Goal: Task Accomplishment & Management: Manage account settings

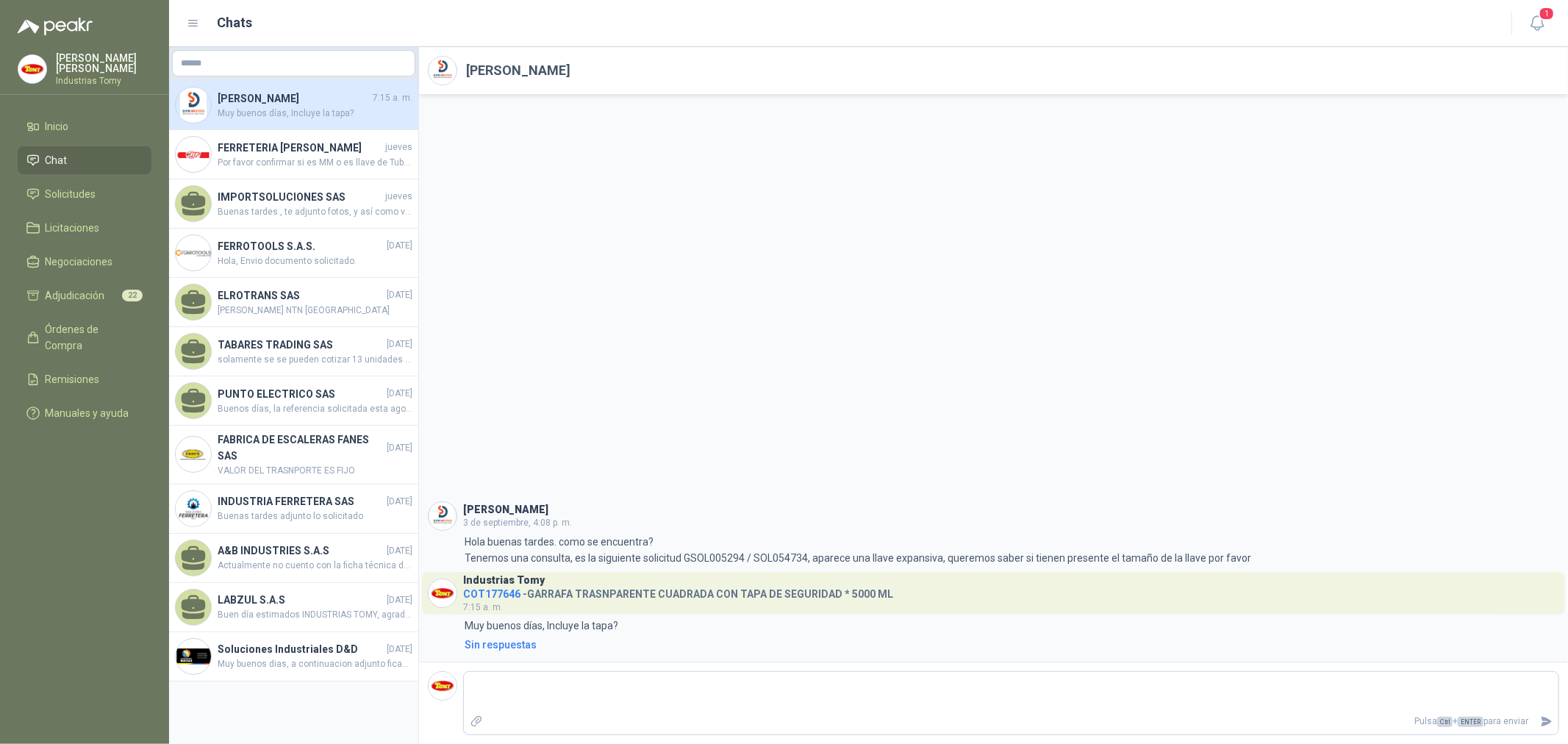
click at [718, 303] on div "[PERSON_NAME] [DATE] 4:08 p. m. 4:08 Hola buenas tardes. como se encuentra? Ten…" at bounding box center [993, 378] width 1149 height 567
click at [140, 189] on li "Solicitudes" at bounding box center [84, 194] width 116 height 16
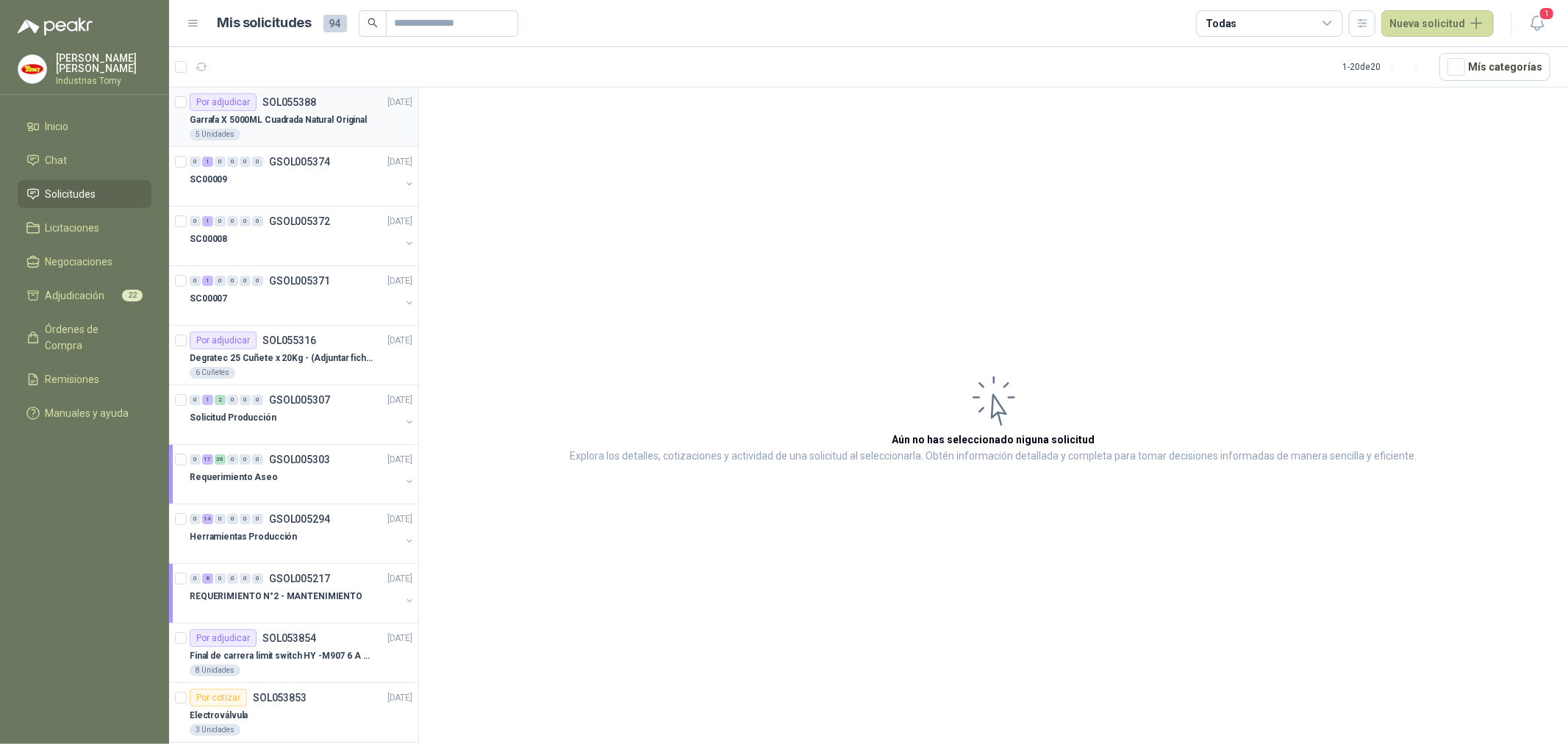
click at [289, 122] on p "Garrafa X 5000ML Cuadrada Natural Original" at bounding box center [278, 120] width 177 height 14
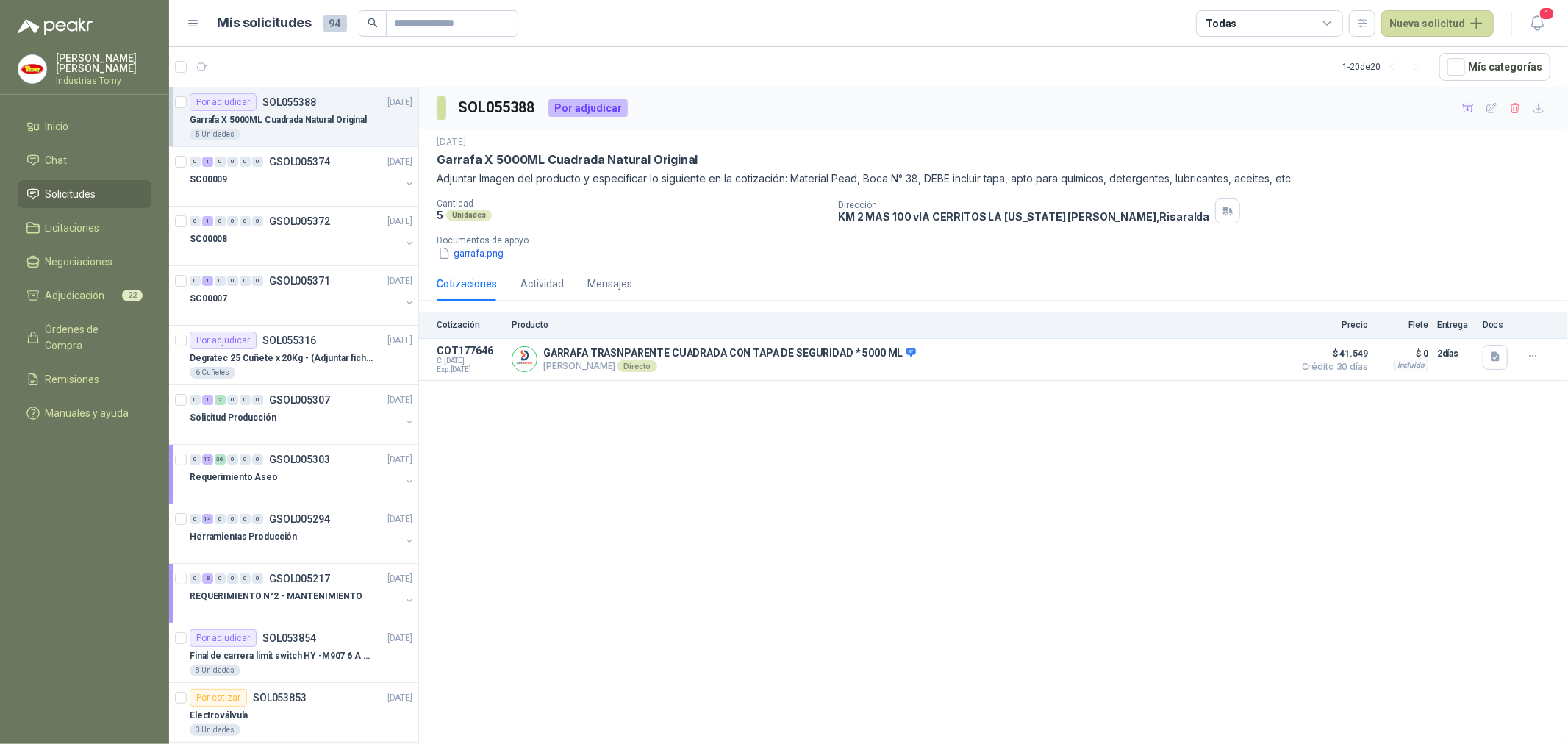
click at [77, 137] on ul "Inicio Chat Solicitudes Licitaciones Negociaciones Adjudicación 22 Órdenes de C…" at bounding box center [84, 272] width 169 height 321
click at [72, 152] on li "Chat" at bounding box center [84, 160] width 116 height 16
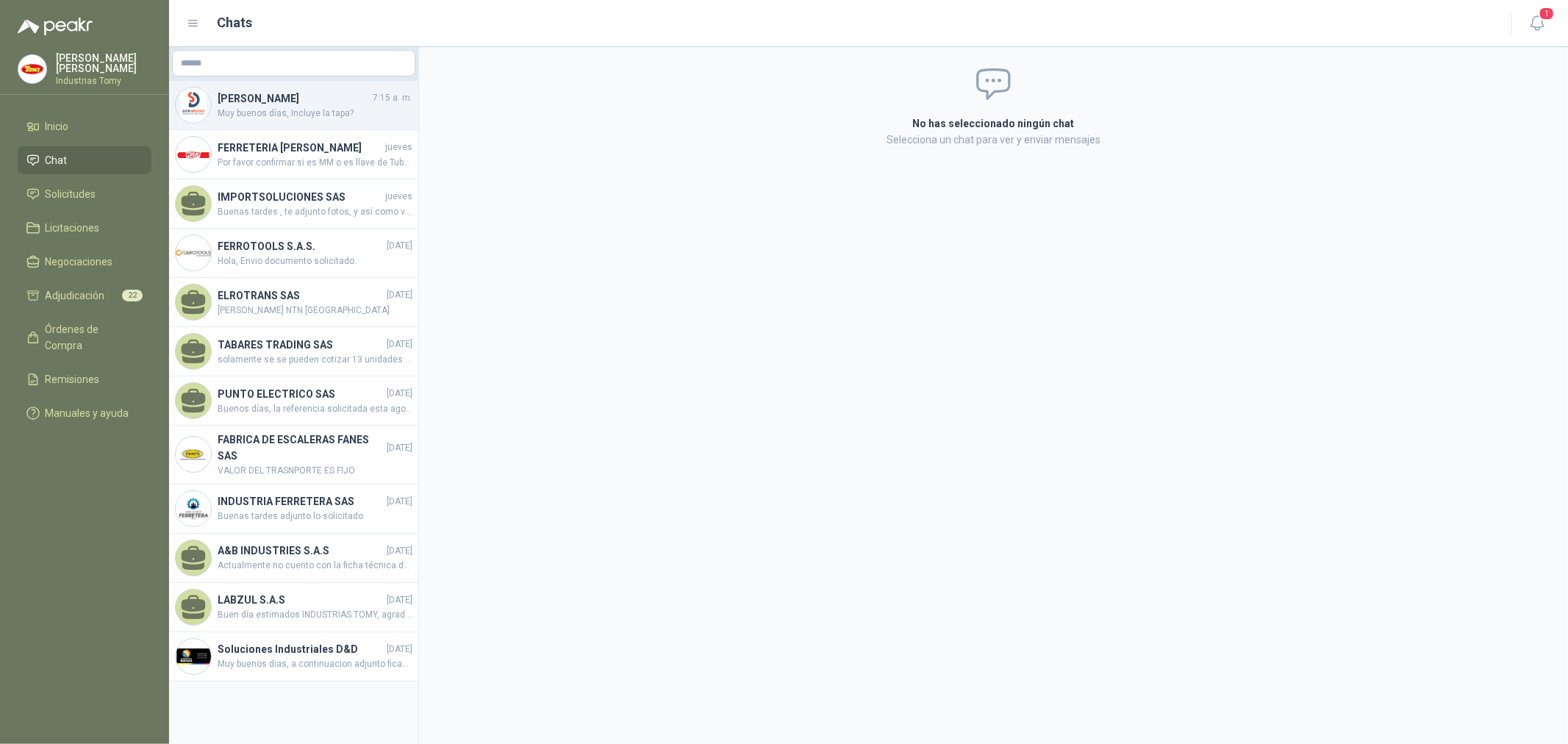
click at [261, 115] on span "Muy buenos días, Incluye la tapa?" at bounding box center [314, 114] width 195 height 14
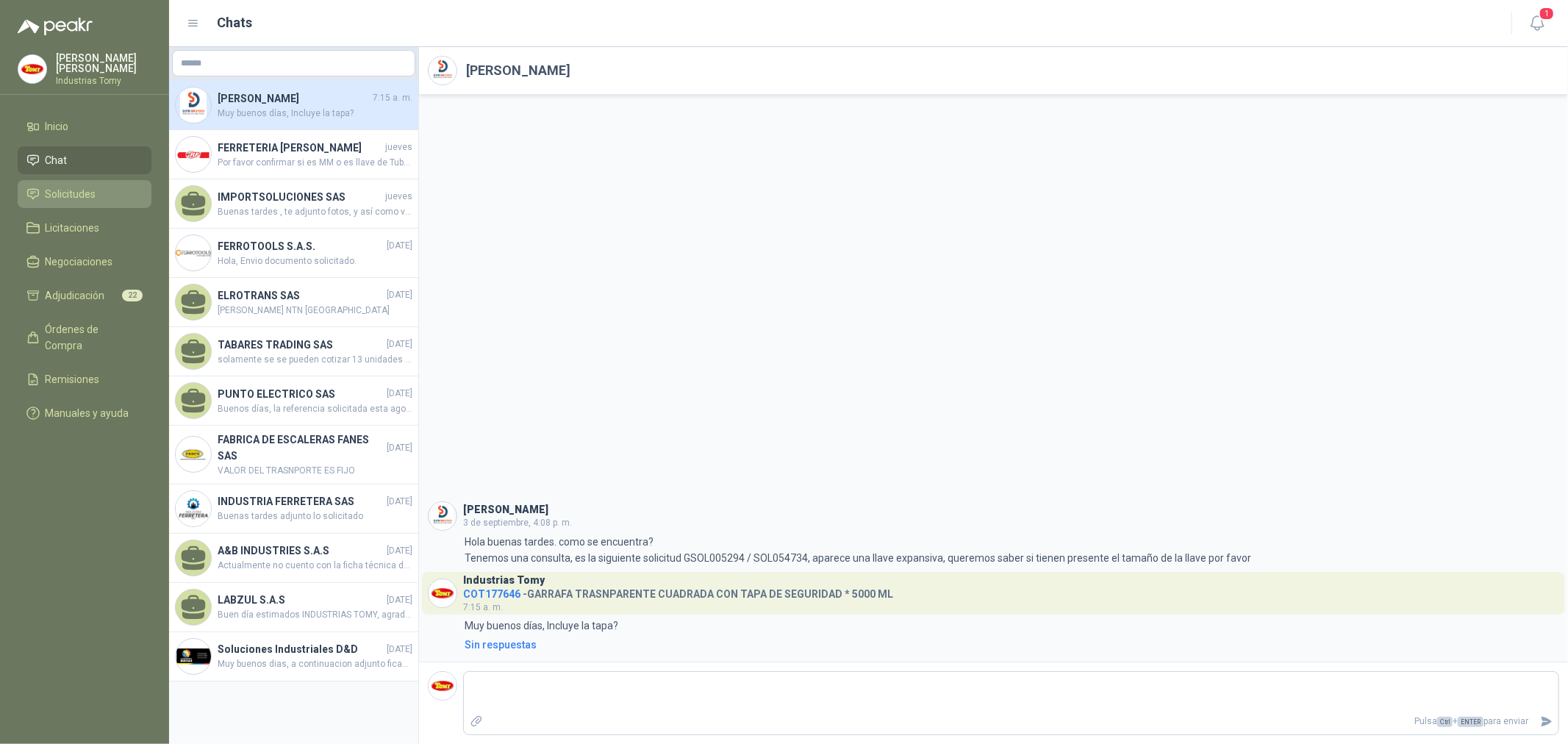
click at [93, 189] on span "Solicitudes" at bounding box center [71, 194] width 50 height 16
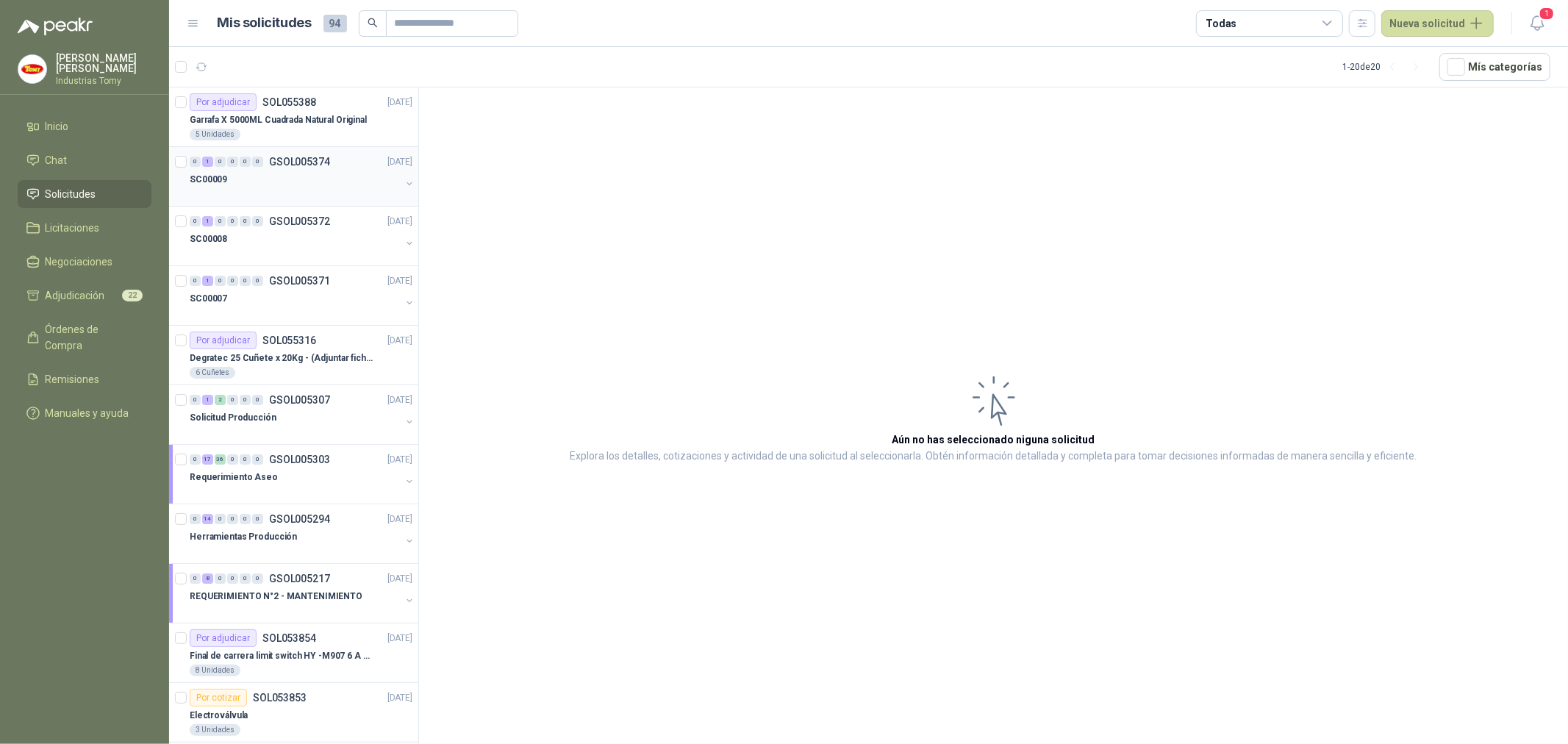
click at [281, 176] on div "SC00009" at bounding box center [295, 180] width 211 height 18
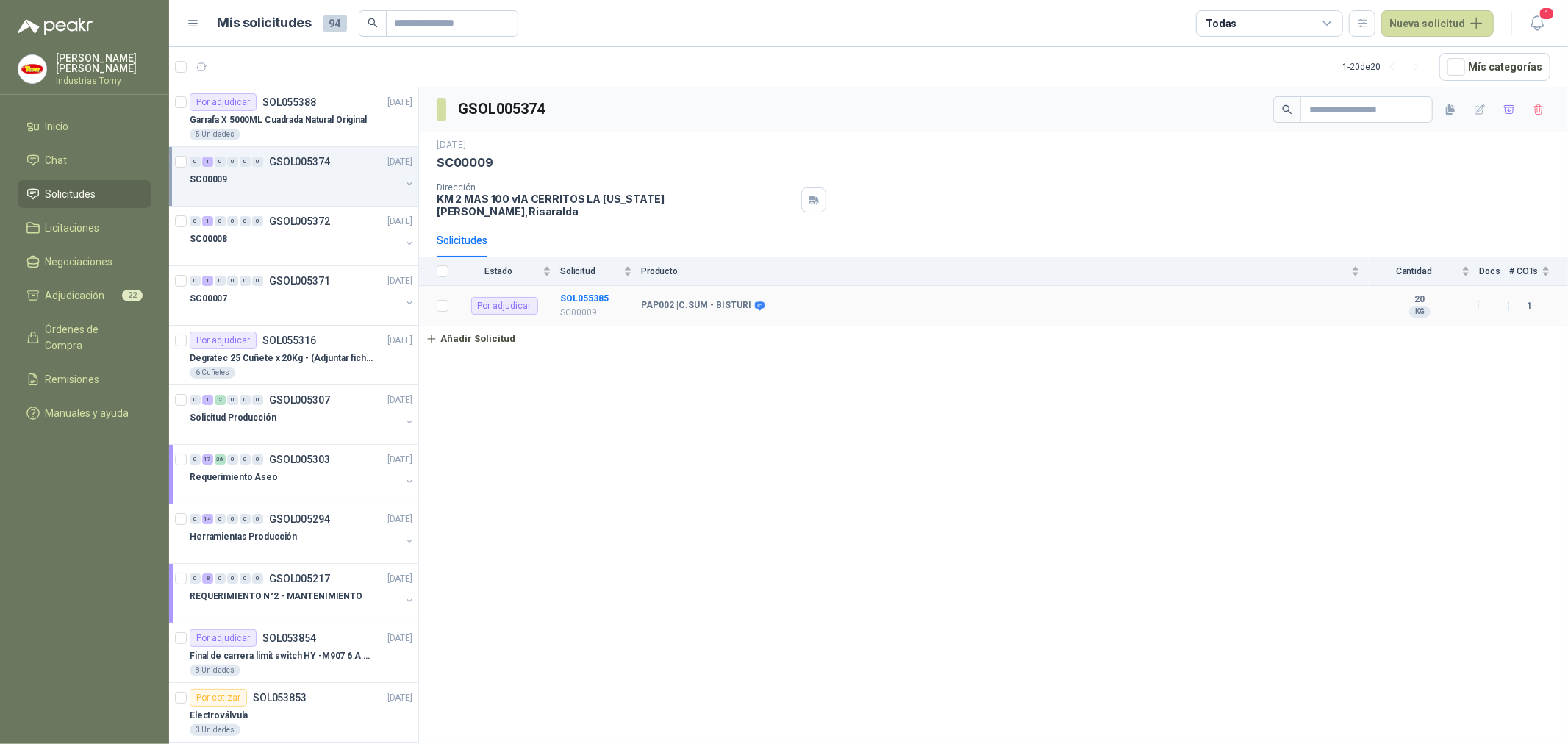
click at [705, 300] on b "PAP002 | C.SUM - BISTURI" at bounding box center [695, 306] width 111 height 12
click at [739, 312] on td "PAP002 | C.SUM - BISTURI" at bounding box center [1005, 306] width 728 height 40
click at [316, 339] on div "Por adjudicar SOL055316 [DATE]" at bounding box center [301, 341] width 223 height 18
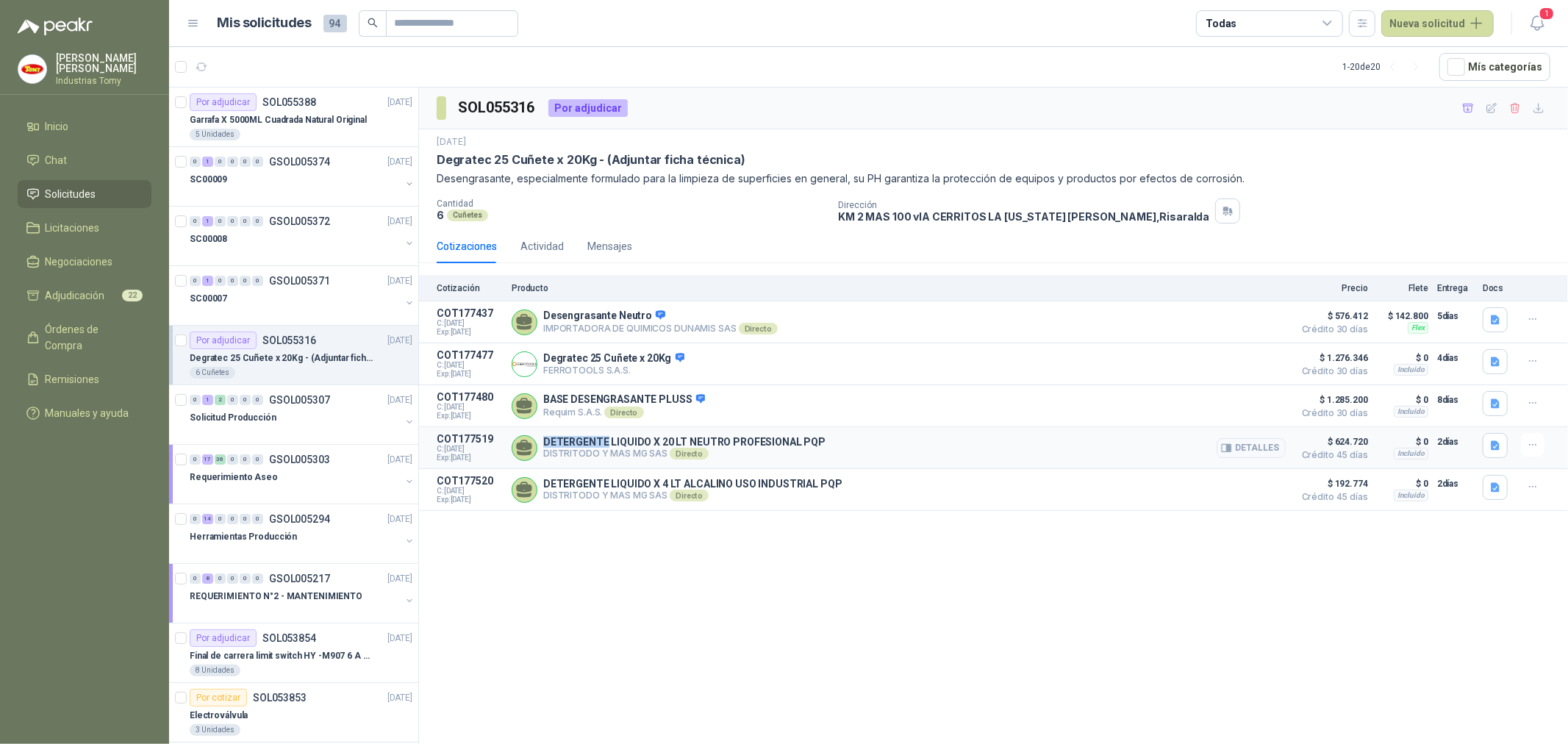
drag, startPoint x: 604, startPoint y: 447, endPoint x: 540, endPoint y: 444, distance: 64.1
click at [540, 444] on div "DETERGENTE LIQUIDO X 20 LT NEUTRO PROFESIONAL PQP DISTRITODO Y MAS MG SAS Direc…" at bounding box center [898, 447] width 774 height 30
drag, startPoint x: 638, startPoint y: 398, endPoint x: 571, endPoint y: 406, distance: 67.5
click at [571, 406] on p "BASE DESENGRASANTE PLUSS" at bounding box center [625, 400] width 162 height 13
click at [325, 125] on p "Garrafa X 5000ML Cuadrada Natural Original" at bounding box center [278, 120] width 177 height 14
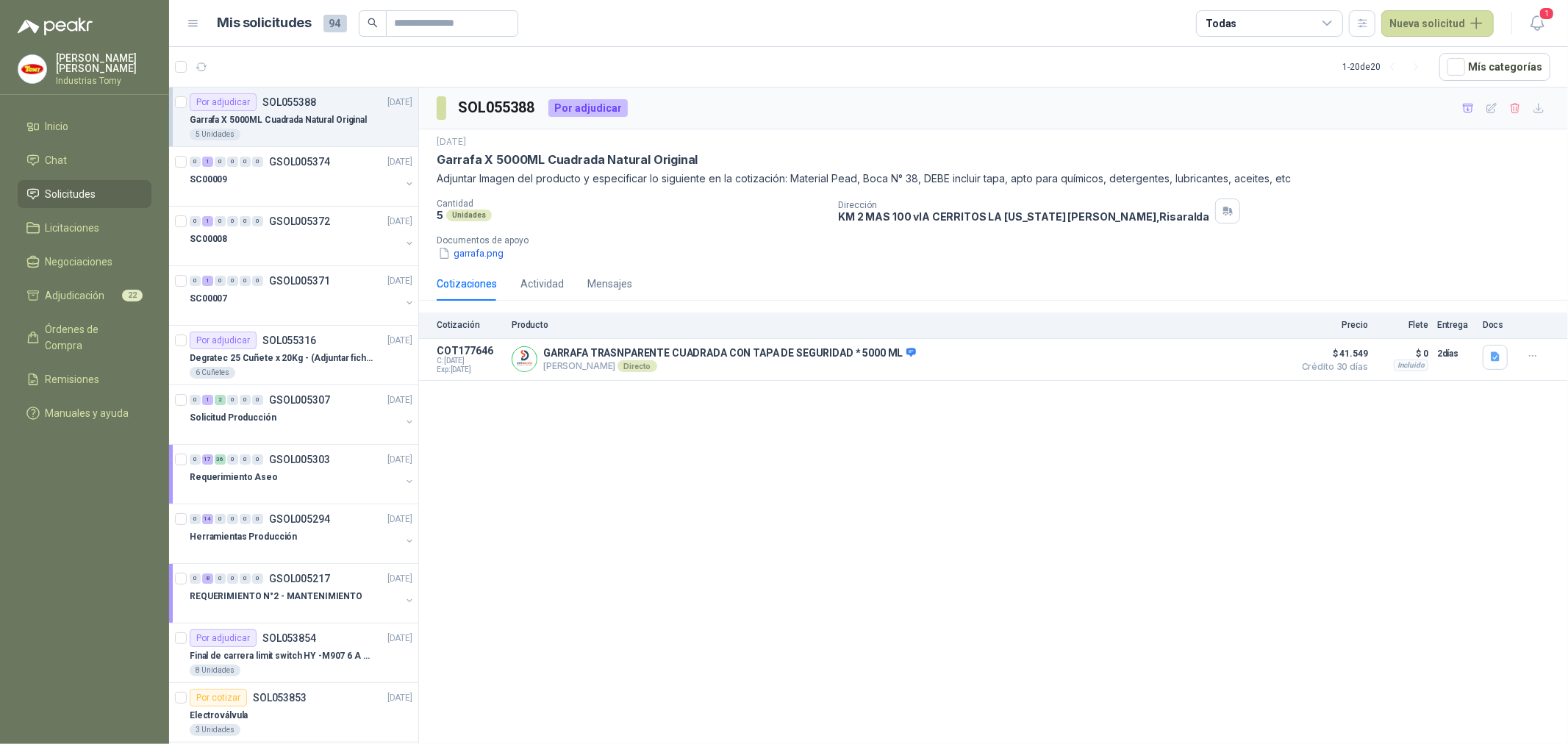
click at [594, 503] on div "SOL055388 Por adjudicar [DATE] Garrafa X 5000ML Cuadrada Natural Original Adjun…" at bounding box center [993, 418] width 1149 height 661
click at [128, 511] on menu "[PERSON_NAME] Industrias Tomy Inicio Chat Solicitudes Licitaciones Negociacione…" at bounding box center [84, 372] width 169 height 744
